Goal: Transaction & Acquisition: Obtain resource

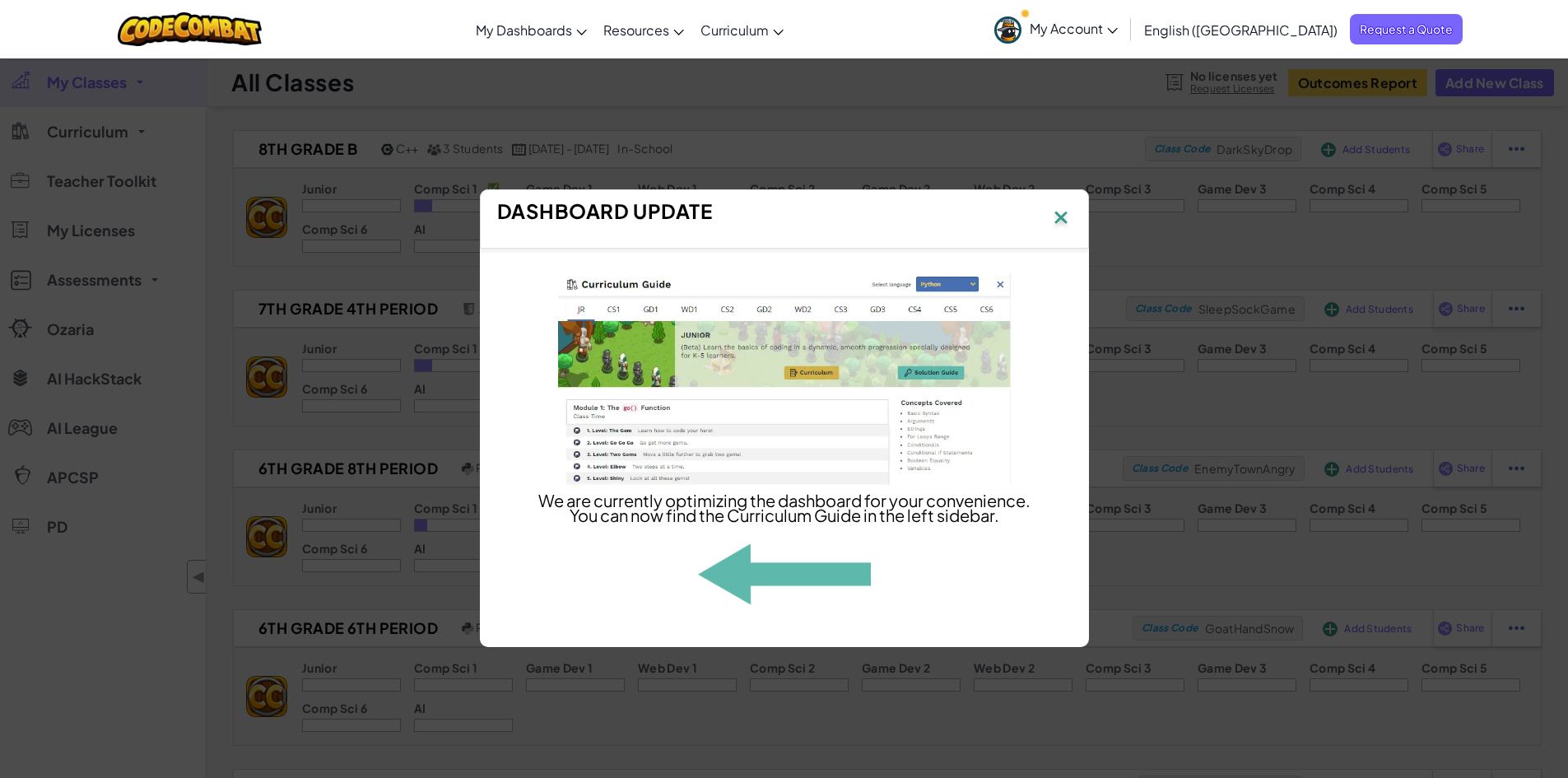
click at [1062, 209] on img at bounding box center [1062, 219] width 21 height 25
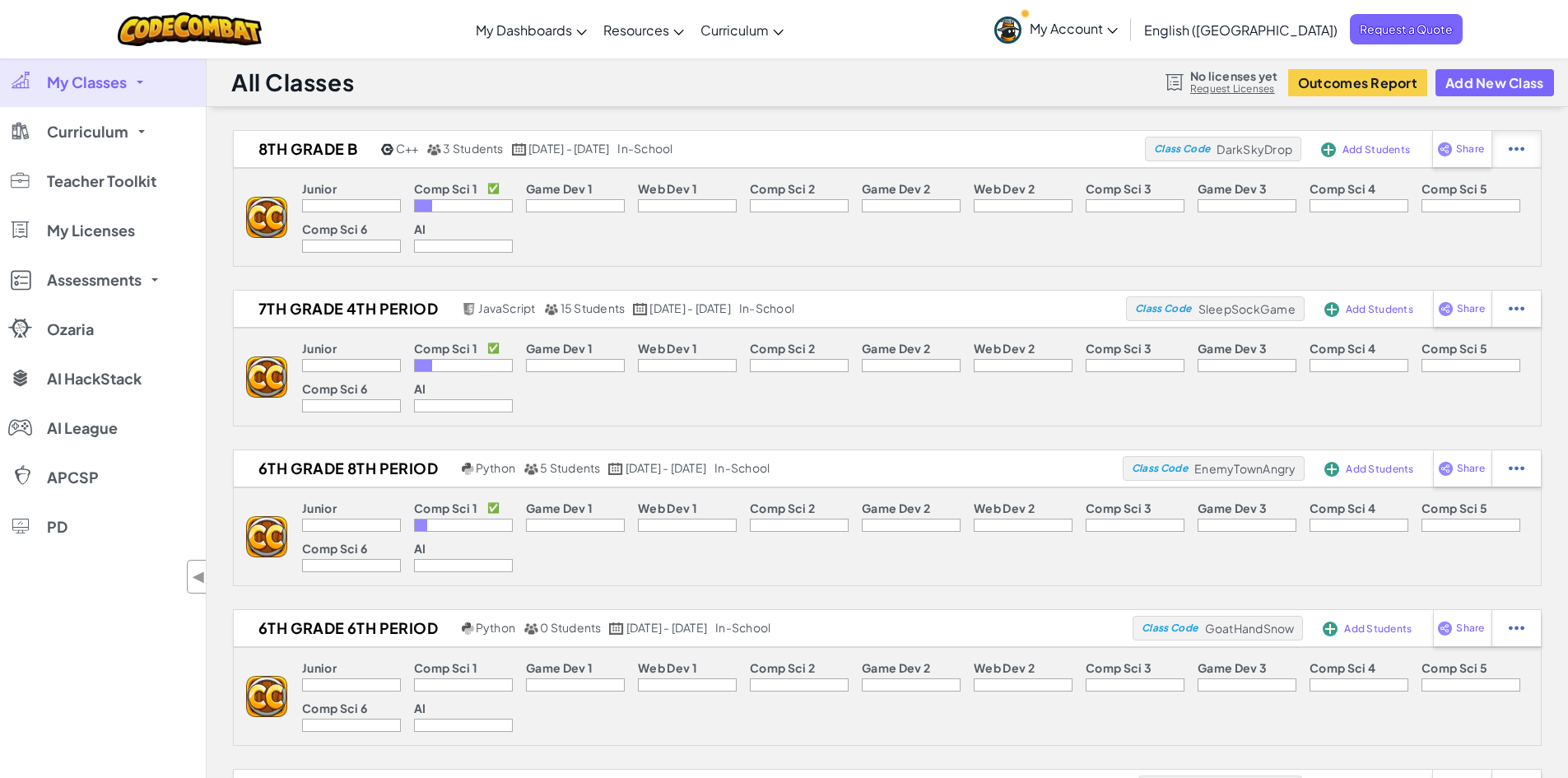
click at [1516, 146] on img at bounding box center [1518, 149] width 16 height 15
select select "cpp"
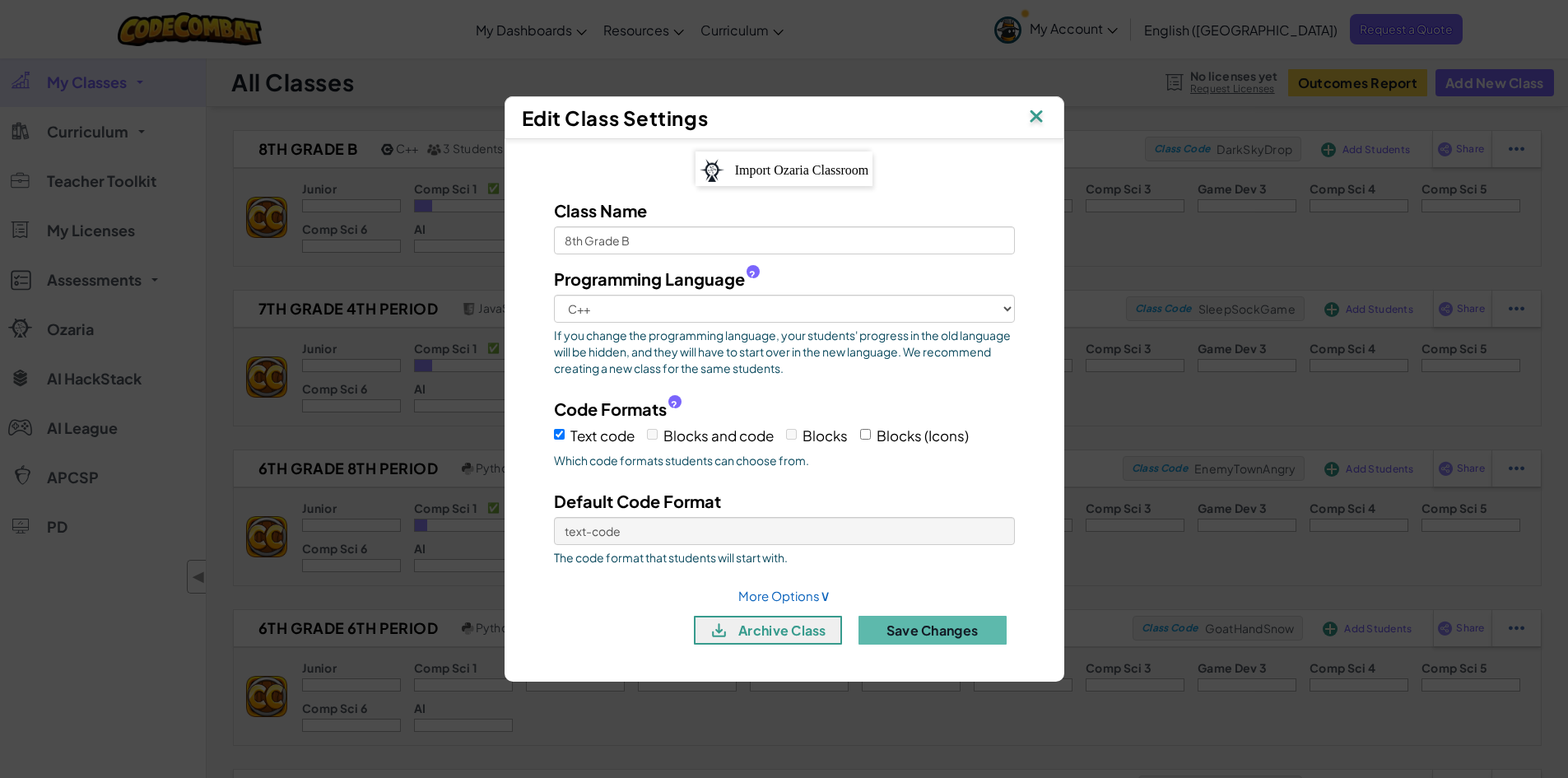
click at [1039, 109] on img at bounding box center [1037, 118] width 21 height 25
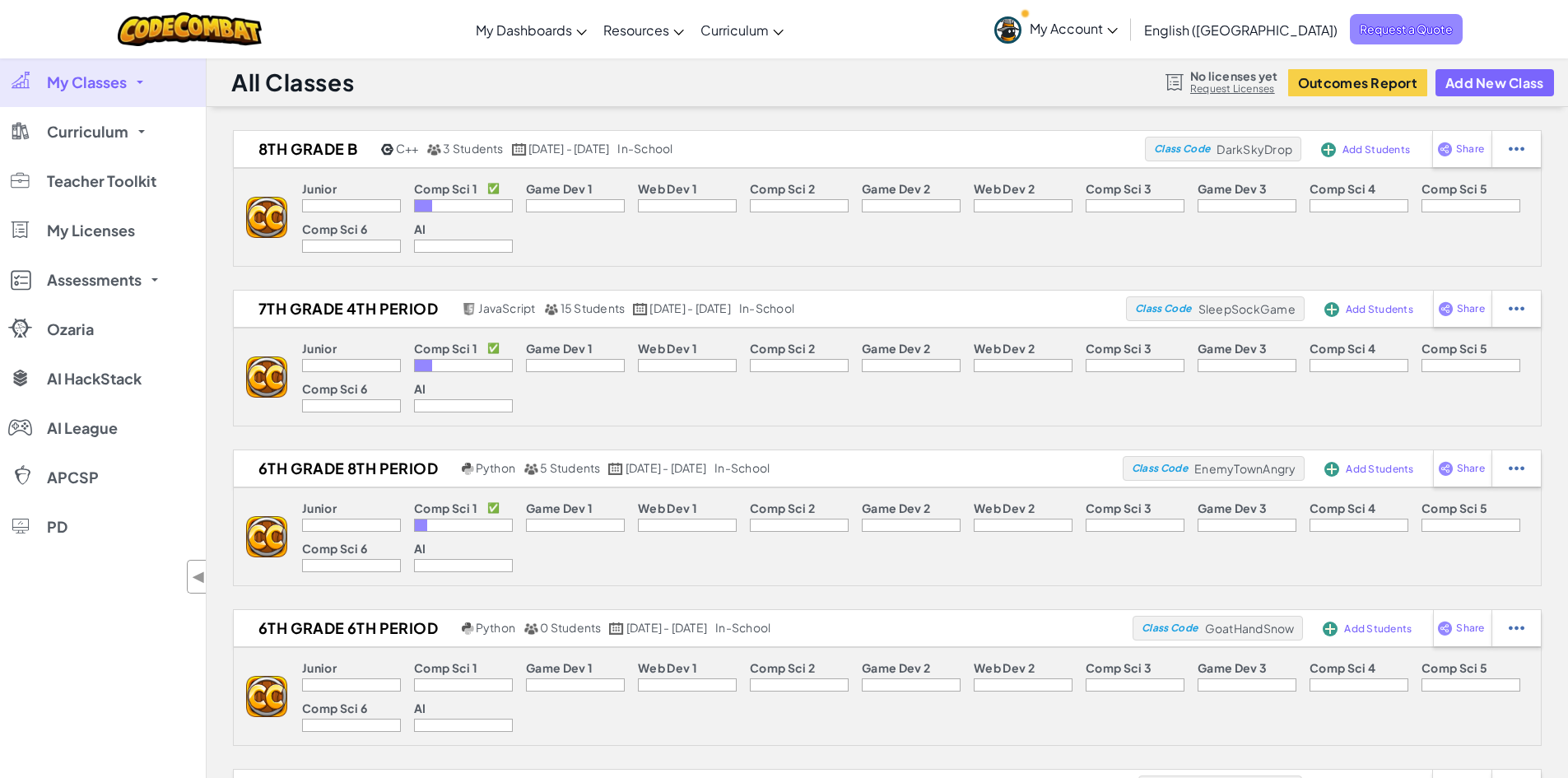
click at [1391, 30] on span "Request a Quote" at bounding box center [1406, 29] width 112 height 30
